Goal: Information Seeking & Learning: Find contact information

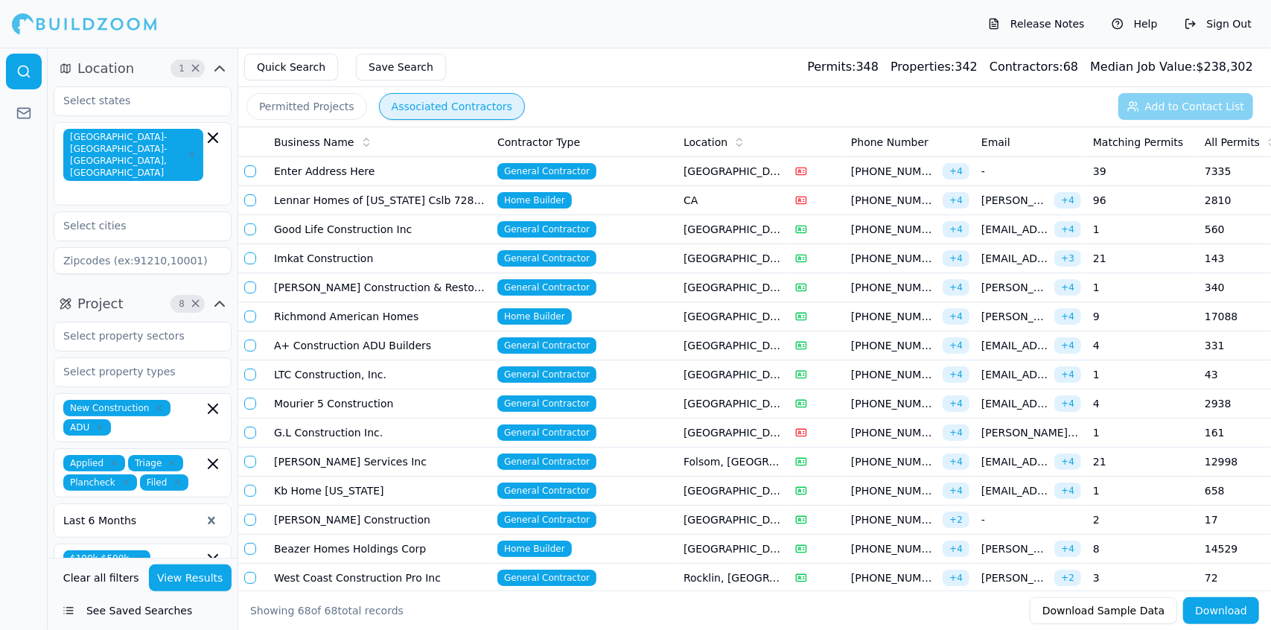
click at [332, 371] on td "LTC Construction, Inc." at bounding box center [379, 374] width 223 height 29
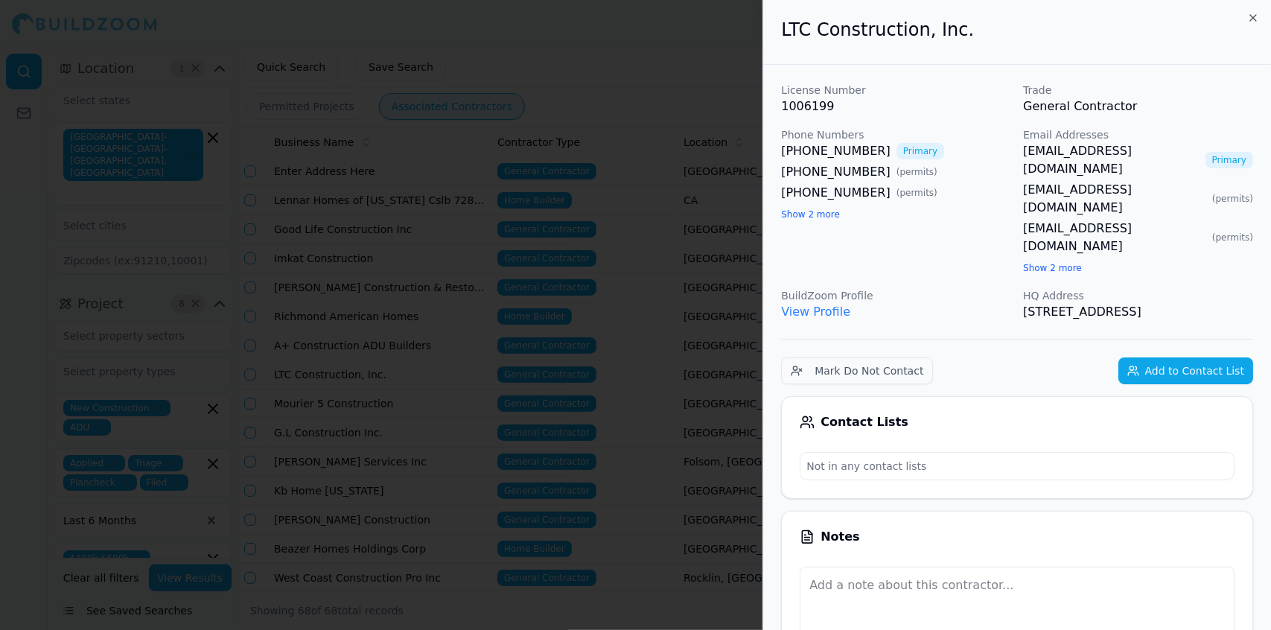
drag, startPoint x: 567, startPoint y: 154, endPoint x: 522, endPoint y: 129, distance: 52.0
click at [522, 129] on div at bounding box center [635, 315] width 1271 height 630
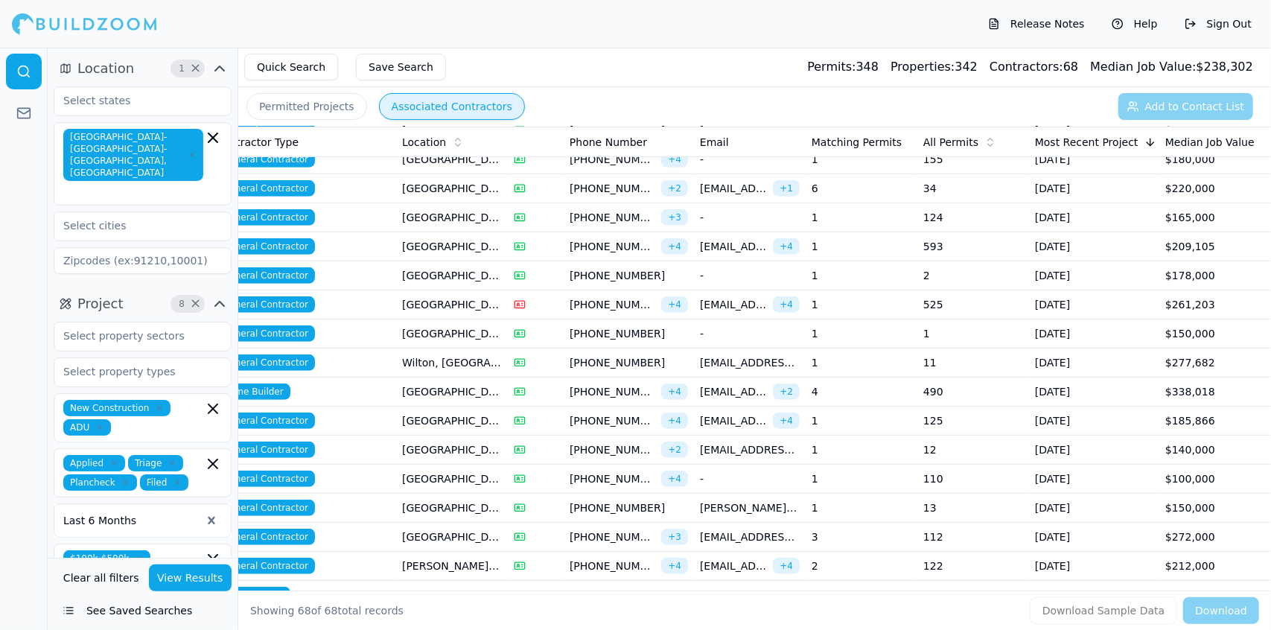
scroll to position [572, 0]
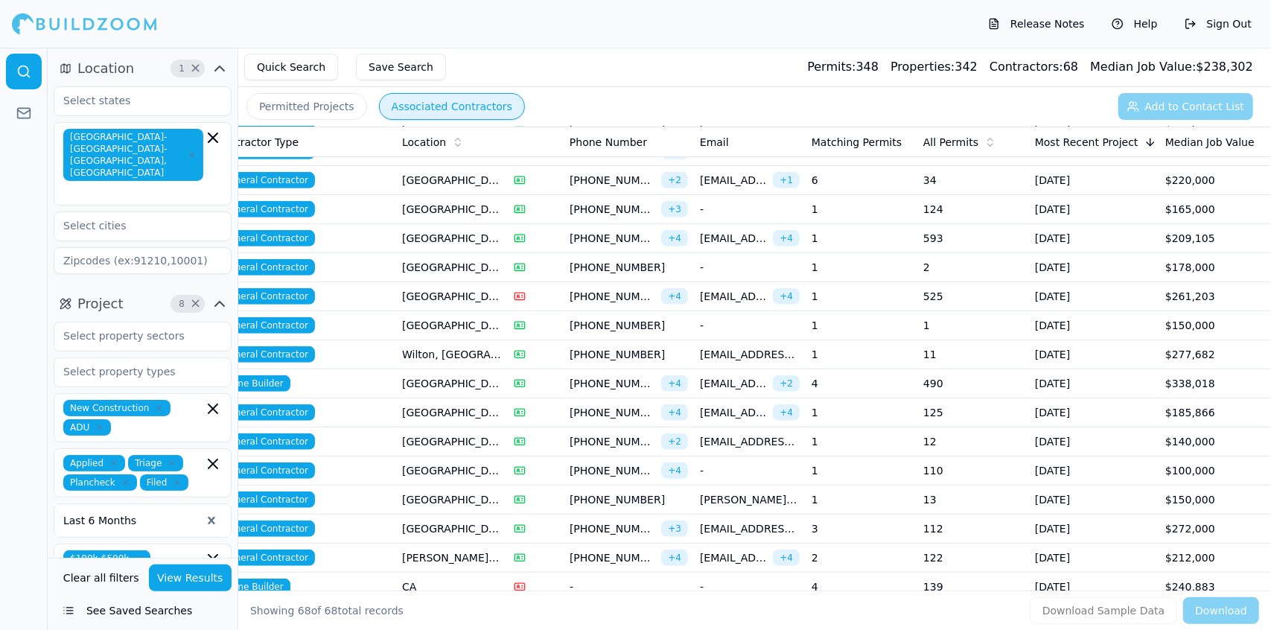
click at [470, 524] on td "[GEOGRAPHIC_DATA], [GEOGRAPHIC_DATA]" at bounding box center [452, 528] width 112 height 29
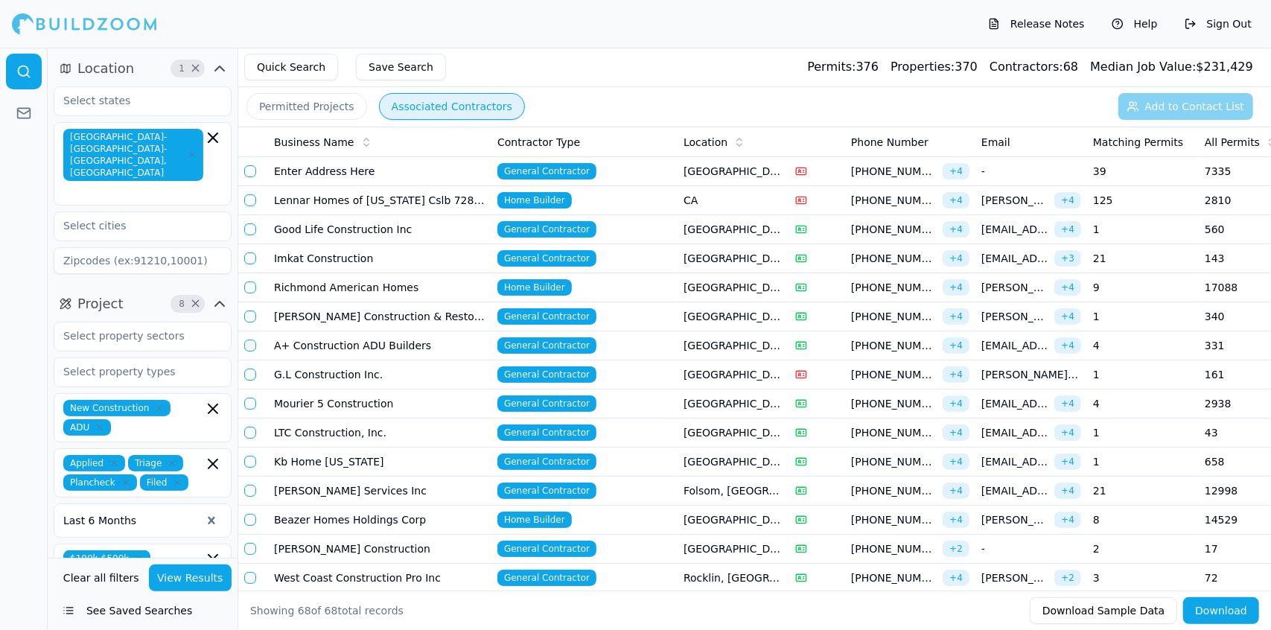
click at [372, 546] on td "[PERSON_NAME] Construction" at bounding box center [379, 548] width 223 height 29
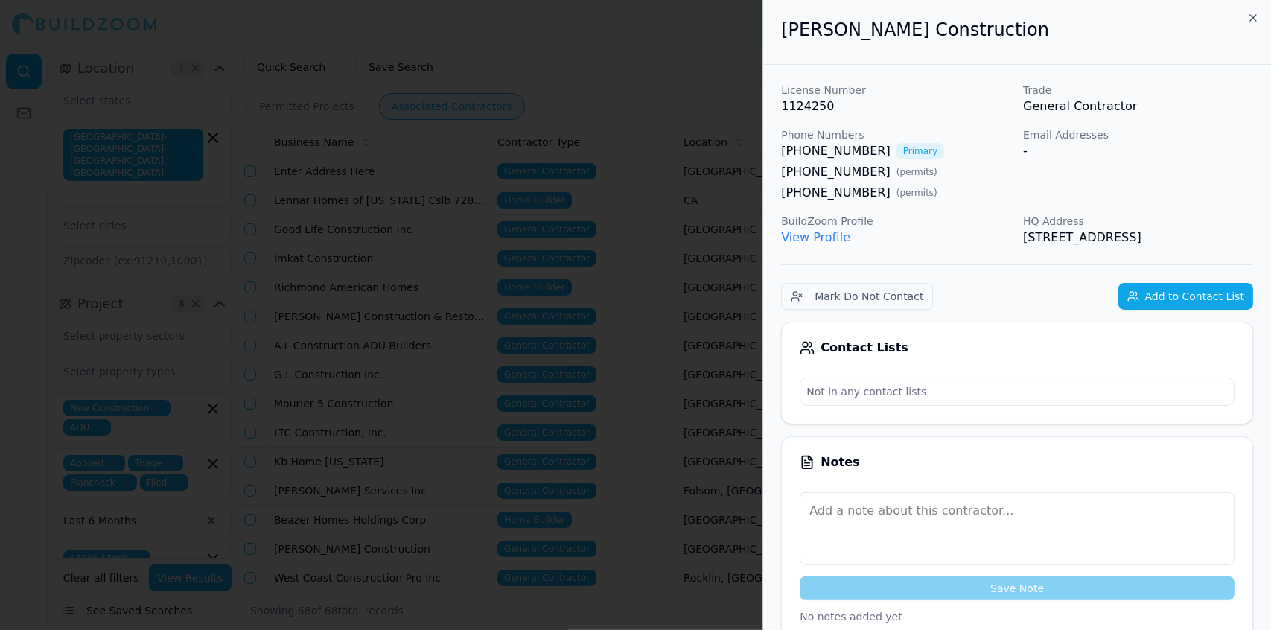
click at [354, 518] on div at bounding box center [635, 315] width 1271 height 630
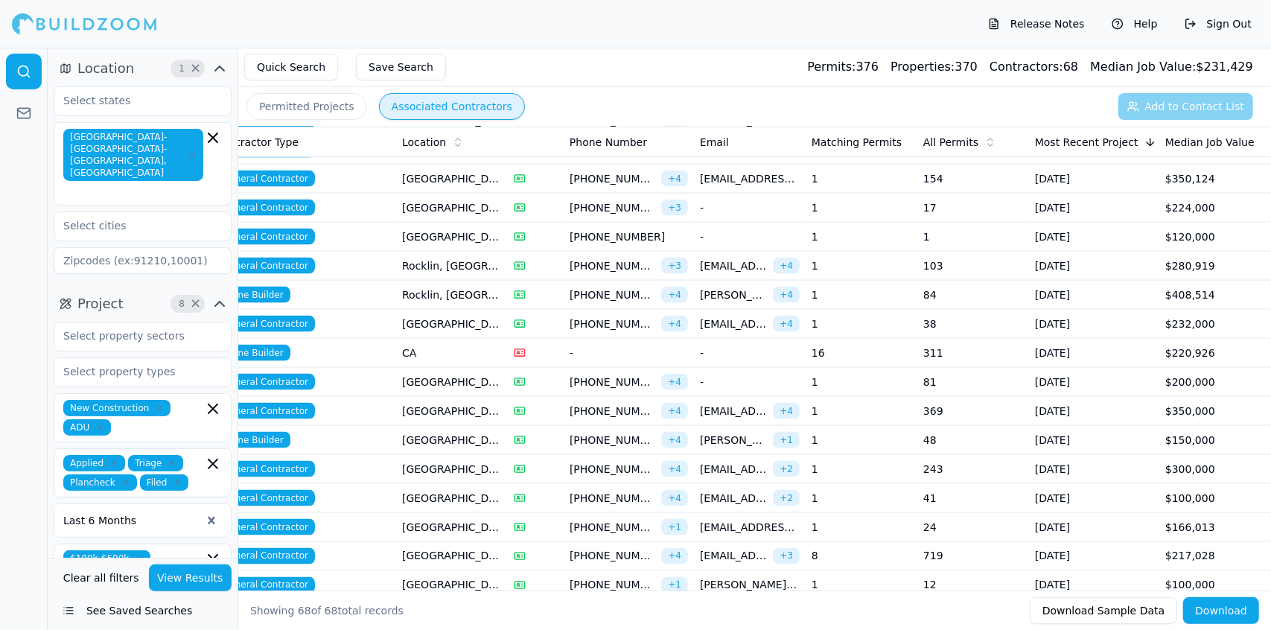
scroll to position [1582, 0]
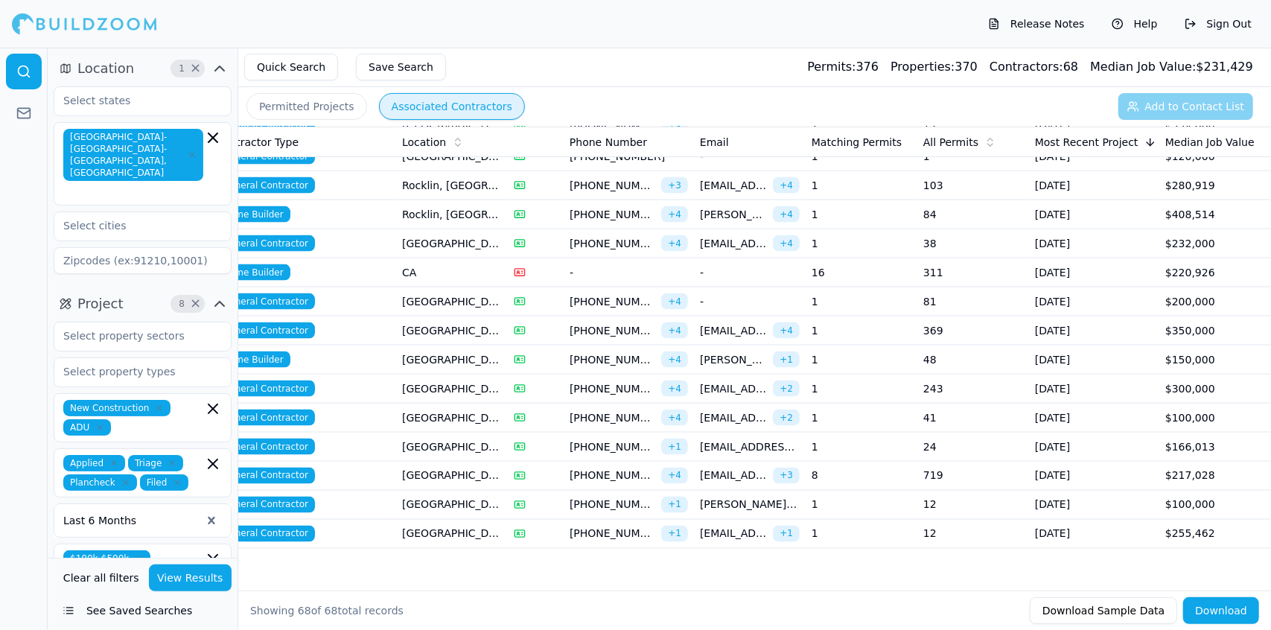
click at [398, 520] on td "[GEOGRAPHIC_DATA], [GEOGRAPHIC_DATA]" at bounding box center [452, 534] width 112 height 29
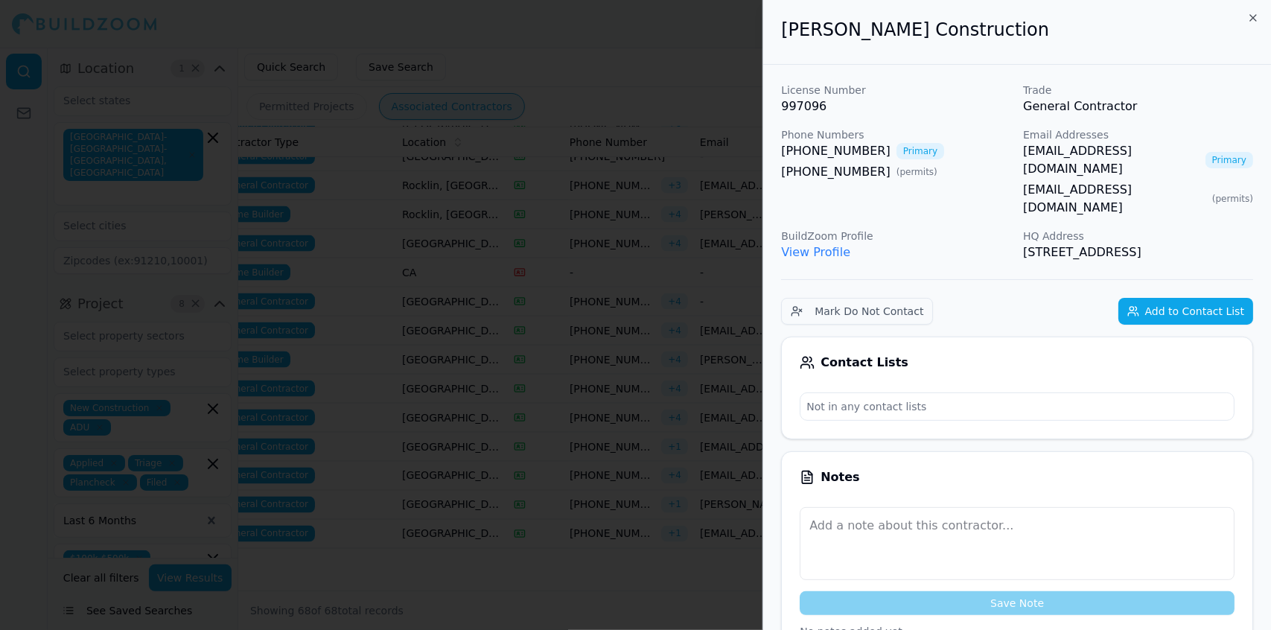
click at [453, 437] on div at bounding box center [635, 315] width 1271 height 630
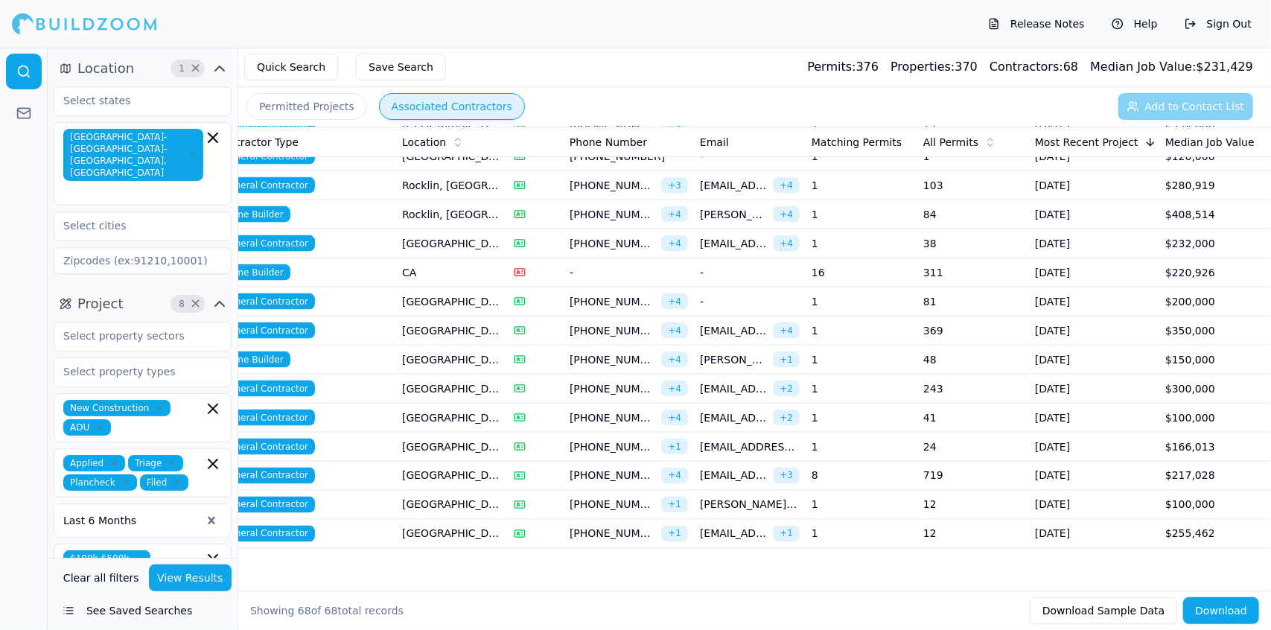
click at [467, 491] on td "[GEOGRAPHIC_DATA], [GEOGRAPHIC_DATA]" at bounding box center [452, 505] width 112 height 29
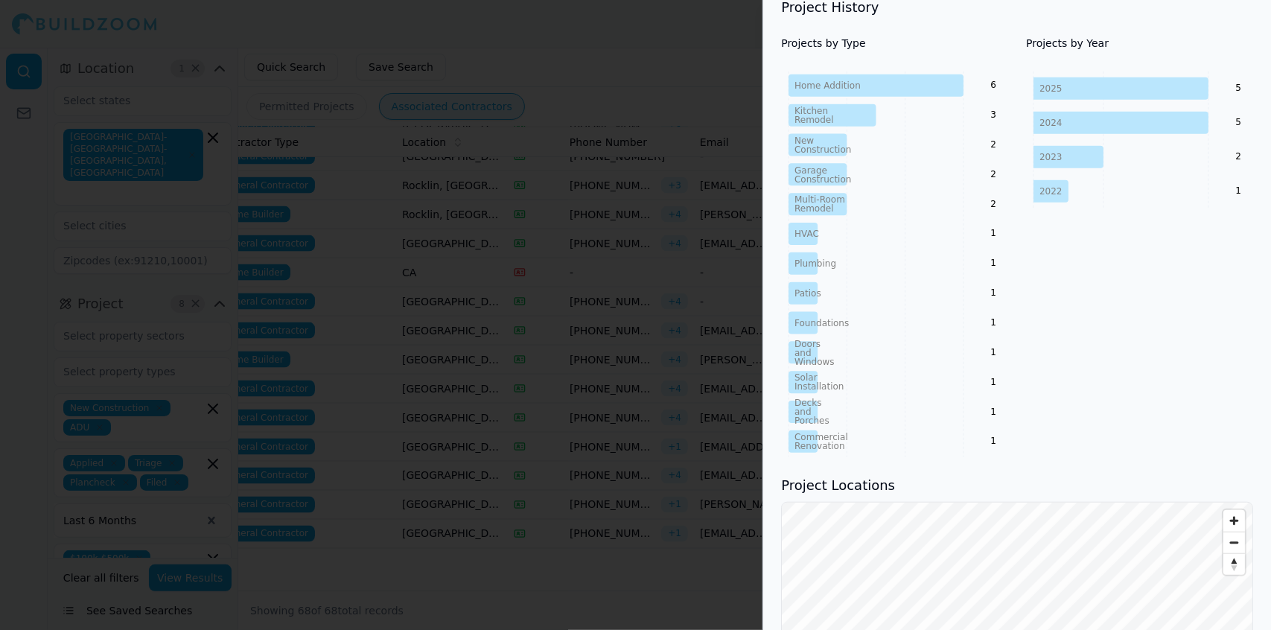
scroll to position [639, 0]
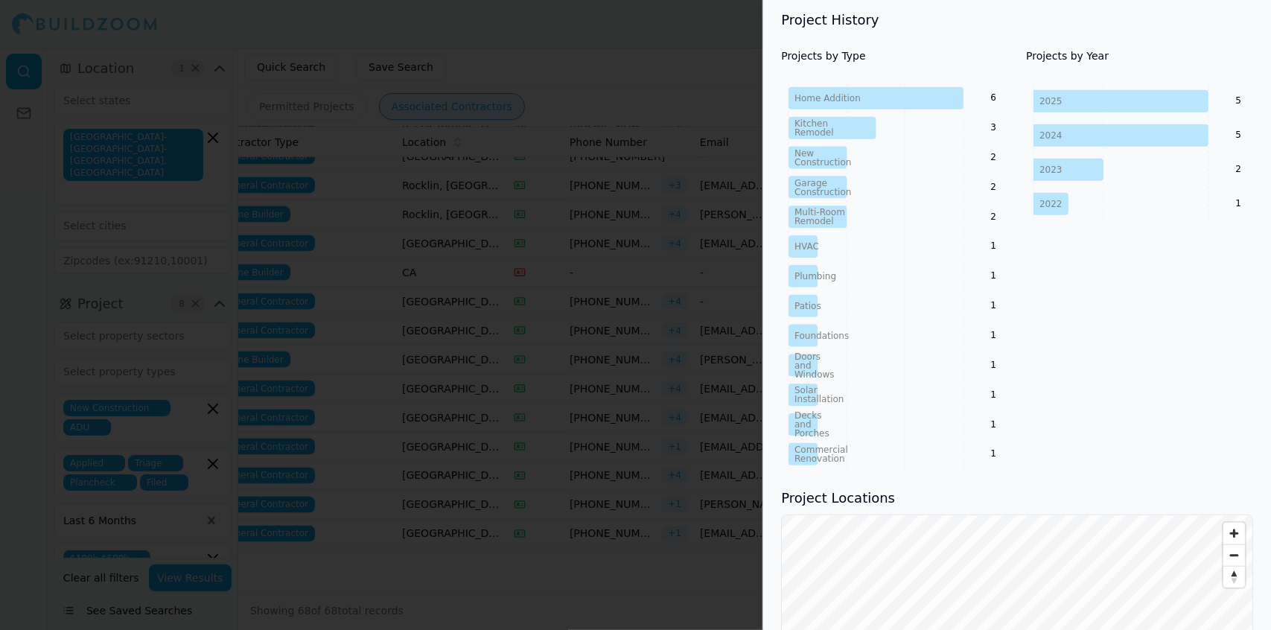
click at [1174, 281] on div "Projects by Year [DATE] 2024 2023 2022 5 5 2 1" at bounding box center [1139, 258] width 227 height 421
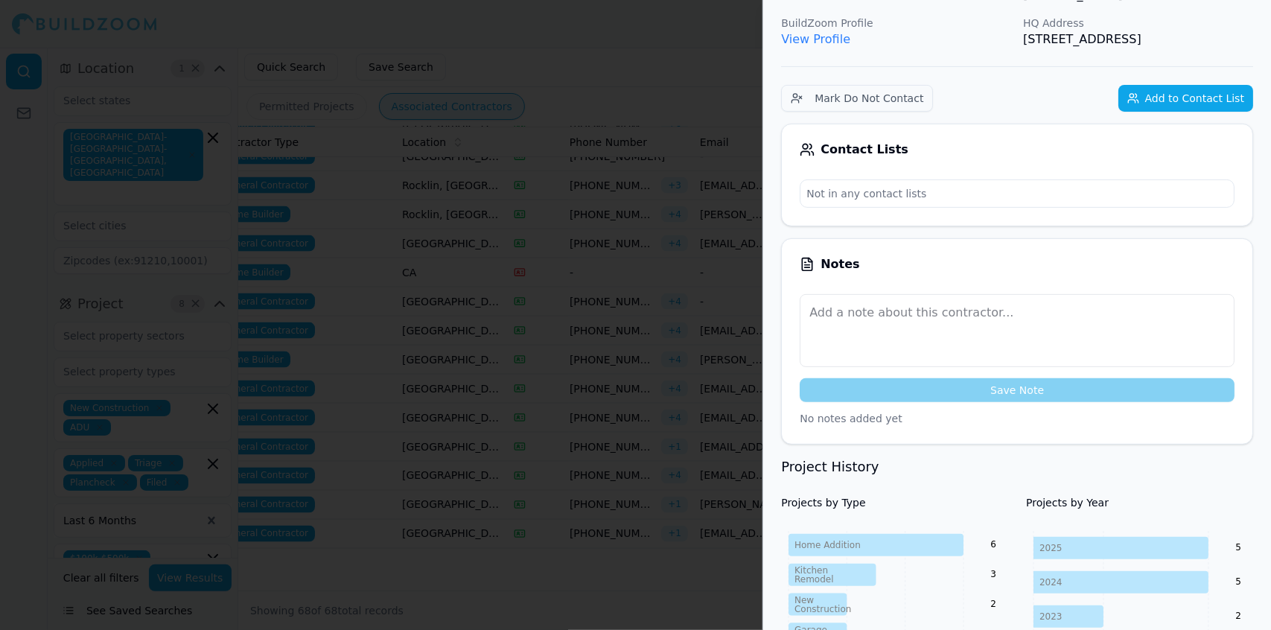
scroll to position [0, 0]
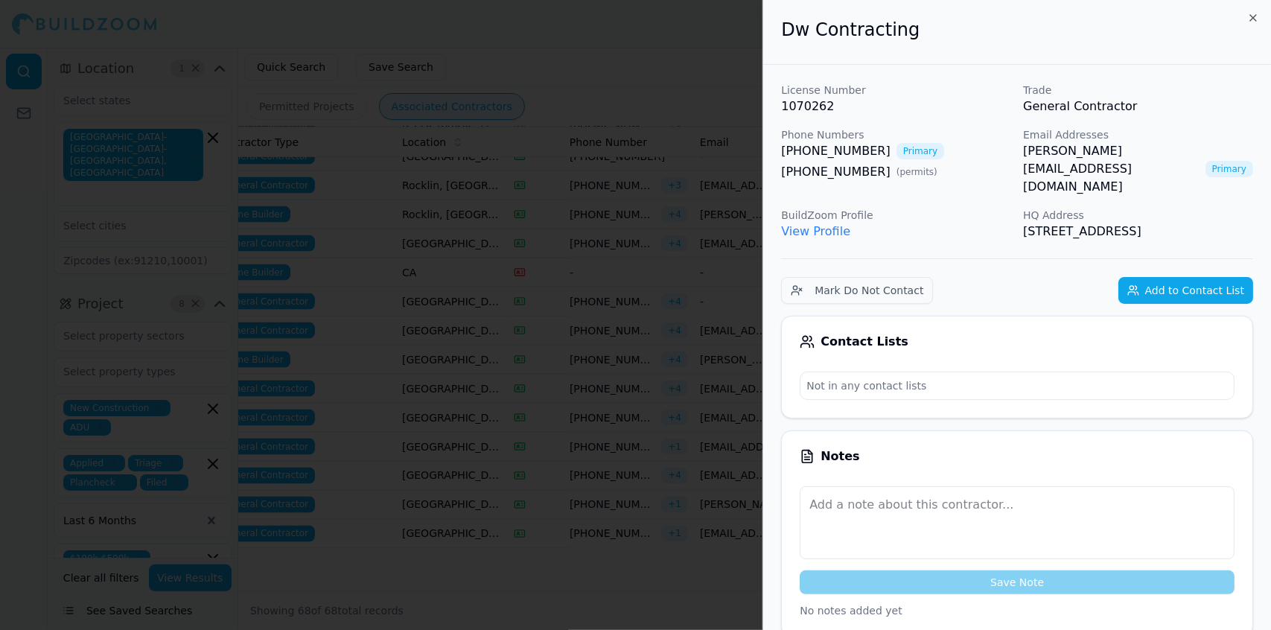
click at [613, 258] on div at bounding box center [635, 315] width 1271 height 630
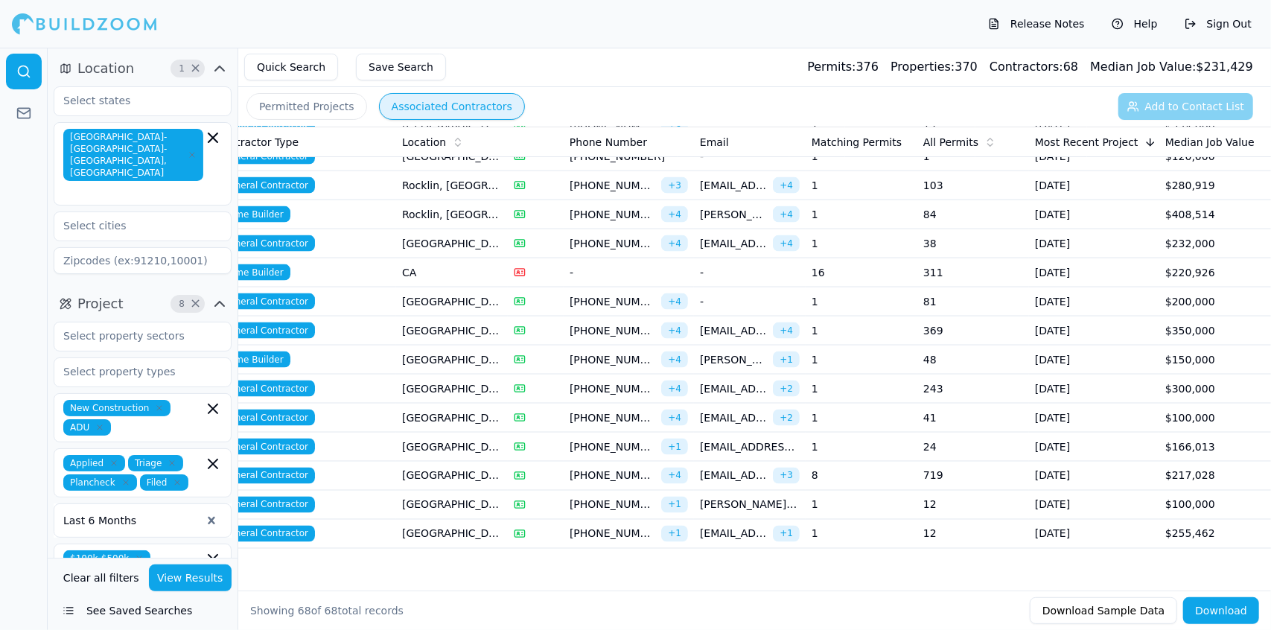
click at [722, 497] on span "[PERSON_NAME][EMAIL_ADDRESS][DOMAIN_NAME]" at bounding box center [750, 504] width 100 height 15
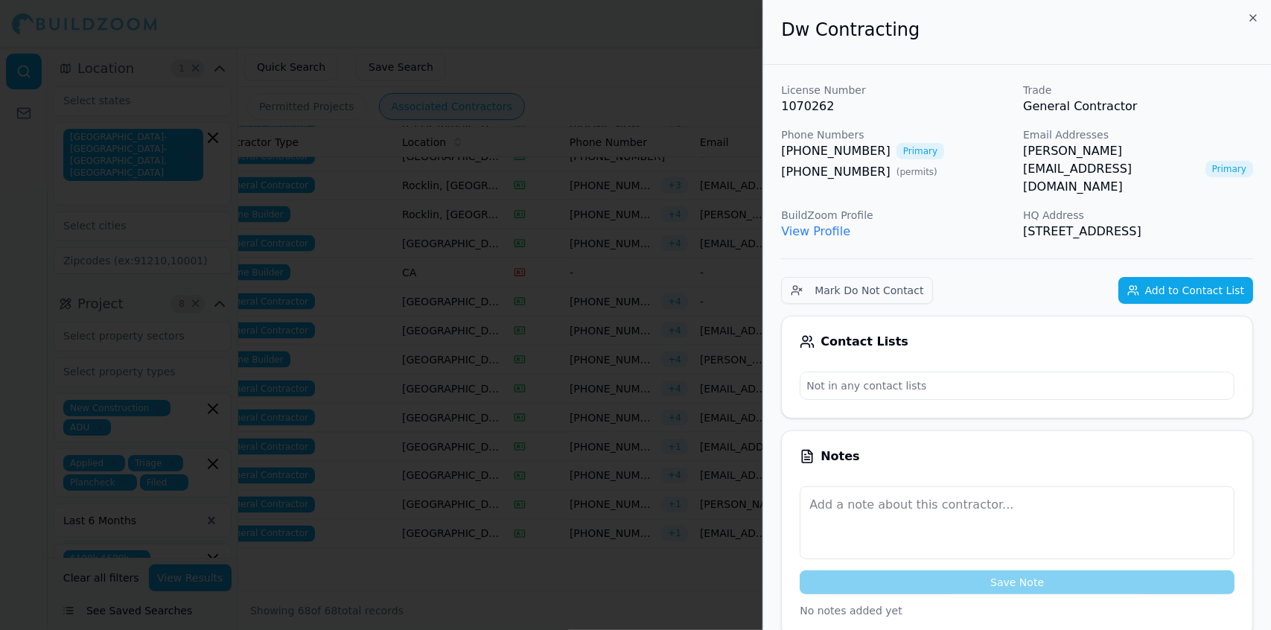
drag, startPoint x: 1115, startPoint y: 230, endPoint x: 779, endPoint y: 57, distance: 378.5
copy div "Dw Contracting License Number 1070262 Trade General Contractor Phone Numbers [P…"
